Goal: Information Seeking & Learning: Learn about a topic

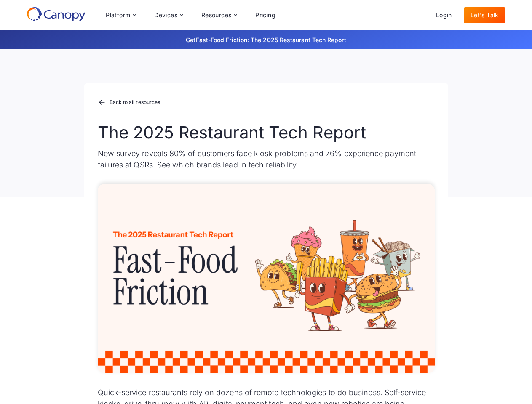
click at [190, 15] on div "Platform Platform Monitor A centralized view of your entire fleet Manage Remote…" at bounding box center [190, 15] width 183 height 17
click at [120, 15] on div "Platform" at bounding box center [118, 15] width 24 height 6
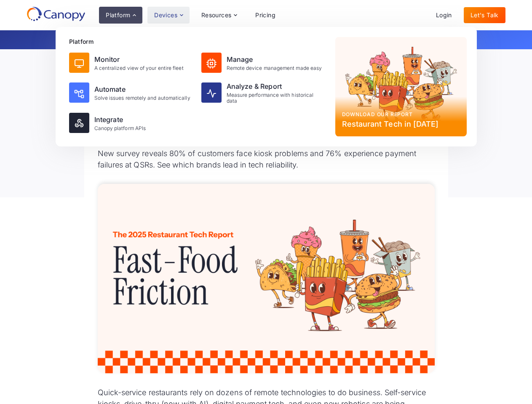
click at [168, 15] on div "Devices" at bounding box center [165, 15] width 23 height 6
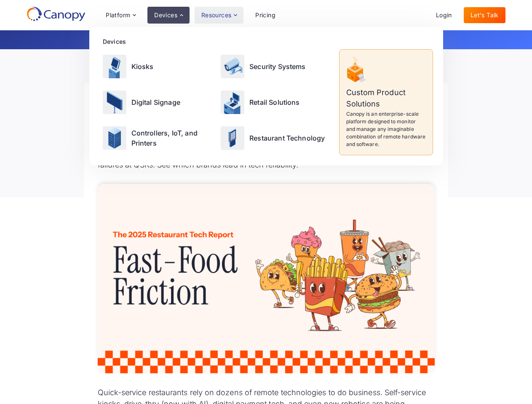
click at [219, 15] on div "Resources" at bounding box center [216, 15] width 30 height 6
